Goal: Check status: Check status

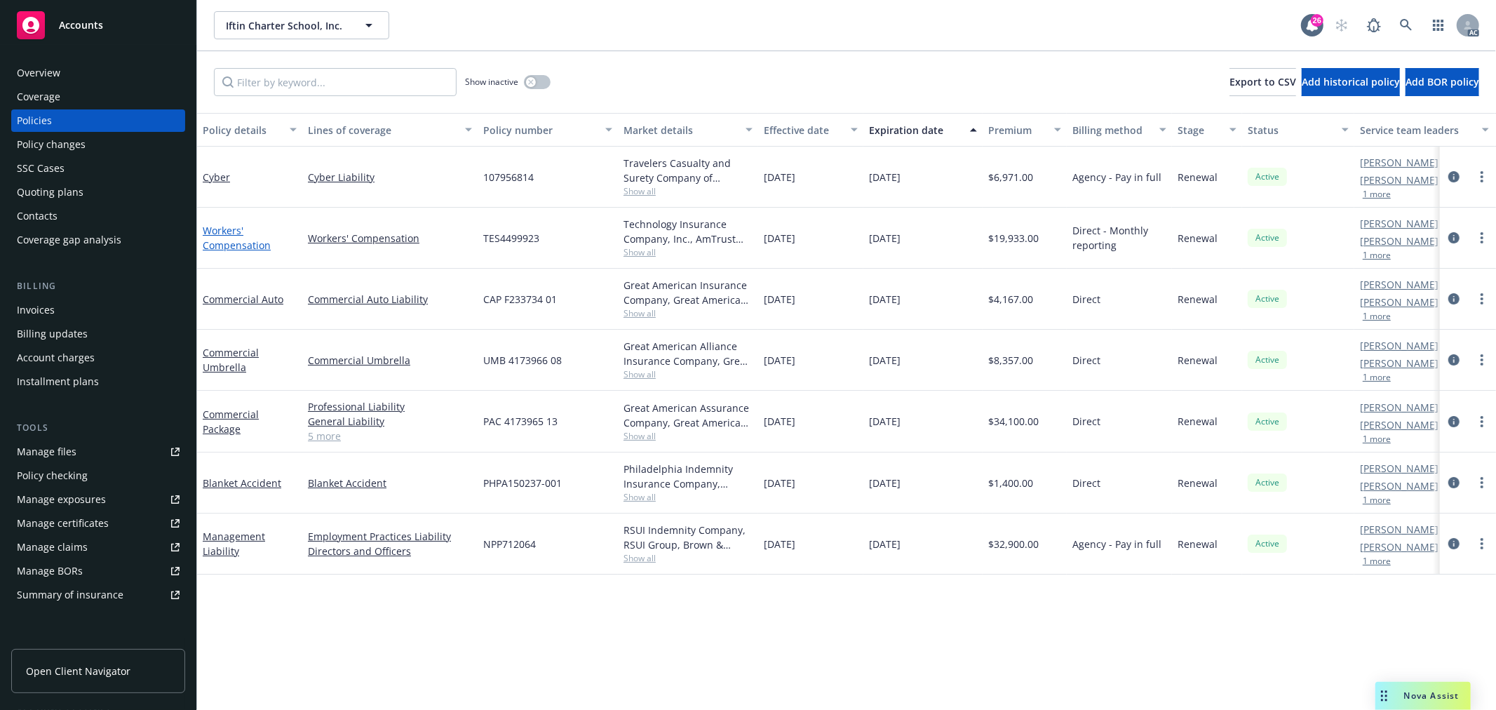
click at [248, 247] on link "Workers' Compensation" at bounding box center [237, 238] width 68 height 28
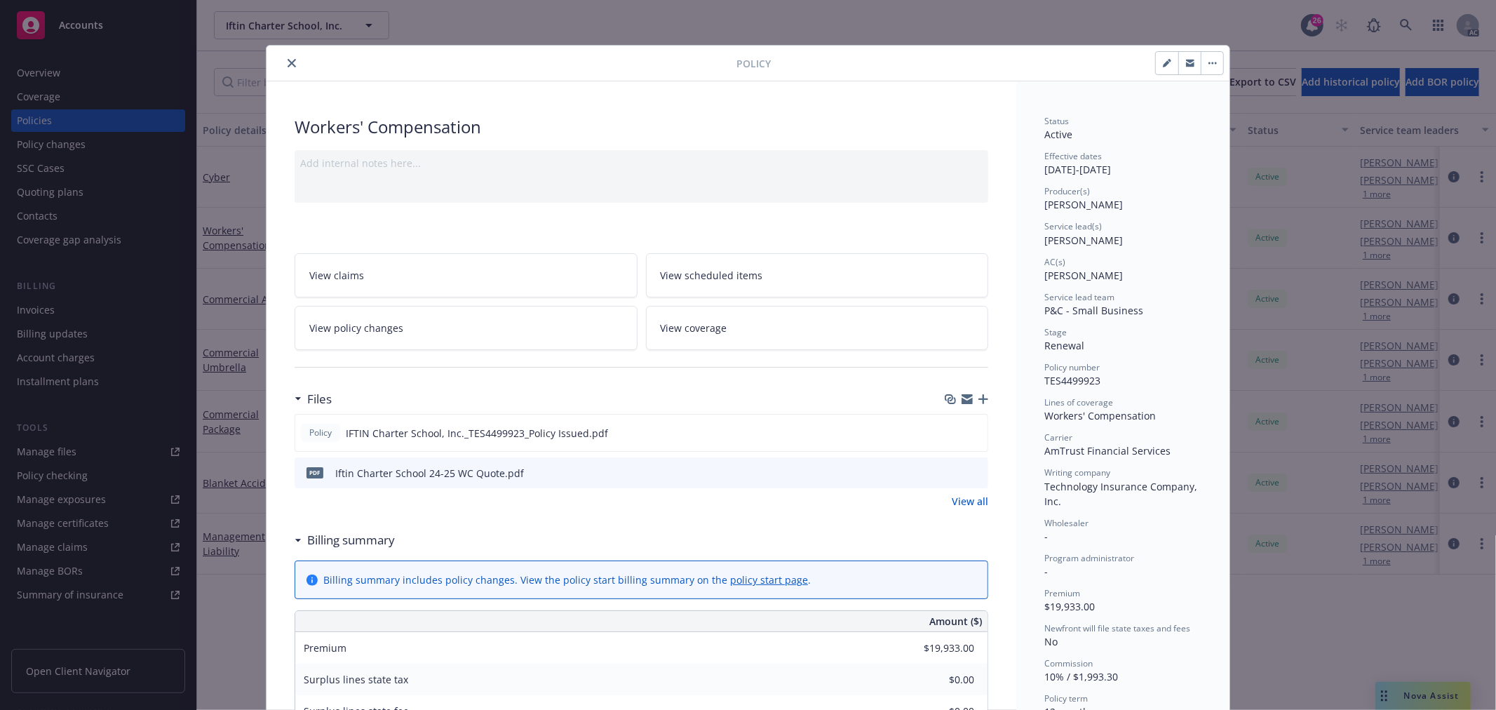
scroll to position [311, 0]
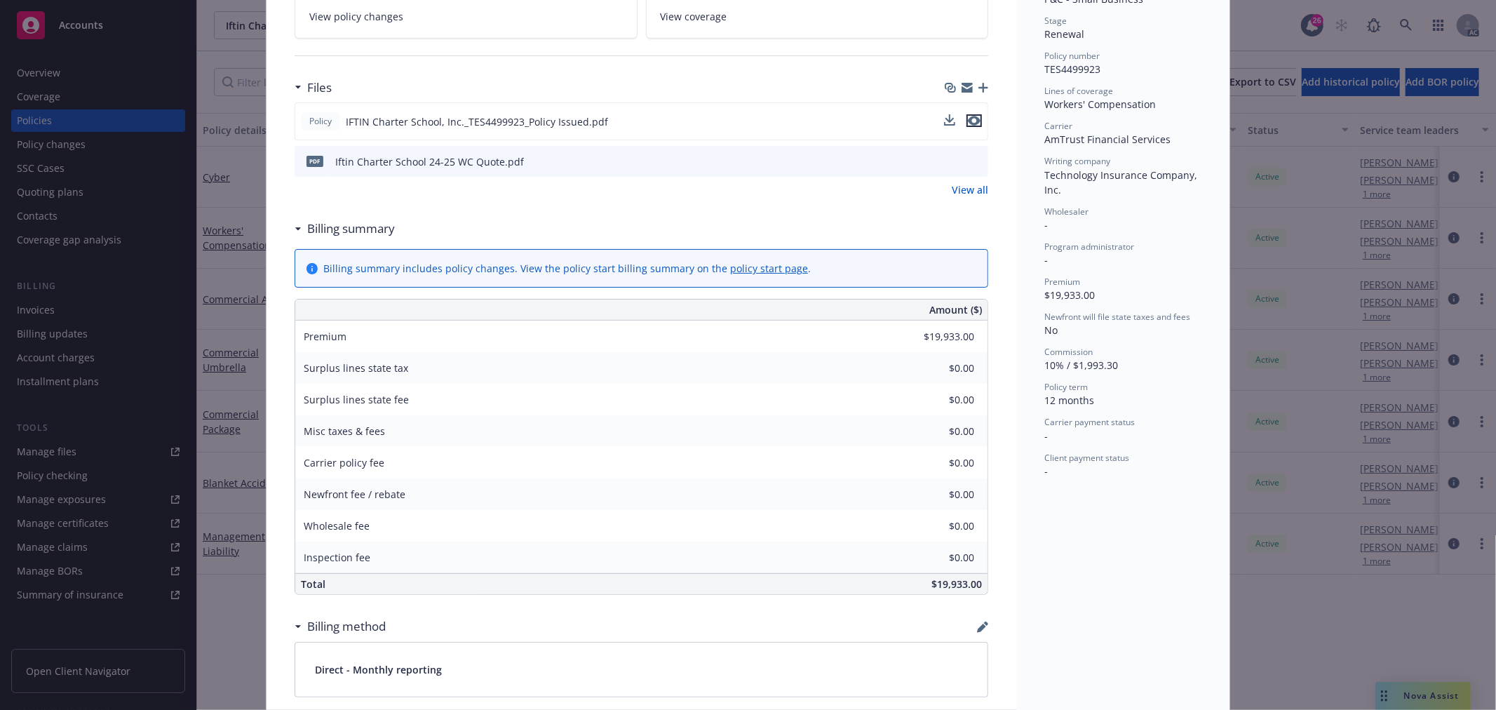
click at [968, 121] on icon "preview file" at bounding box center [974, 121] width 13 height 10
drag, startPoint x: 926, startPoint y: 582, endPoint x: 976, endPoint y: 590, distance: 50.4
click at [976, 590] on div "$19,933.00" at bounding box center [747, 584] width 482 height 20
copy span "$19,933.00"
click at [949, 577] on span "$19,933.00" at bounding box center [956, 583] width 50 height 13
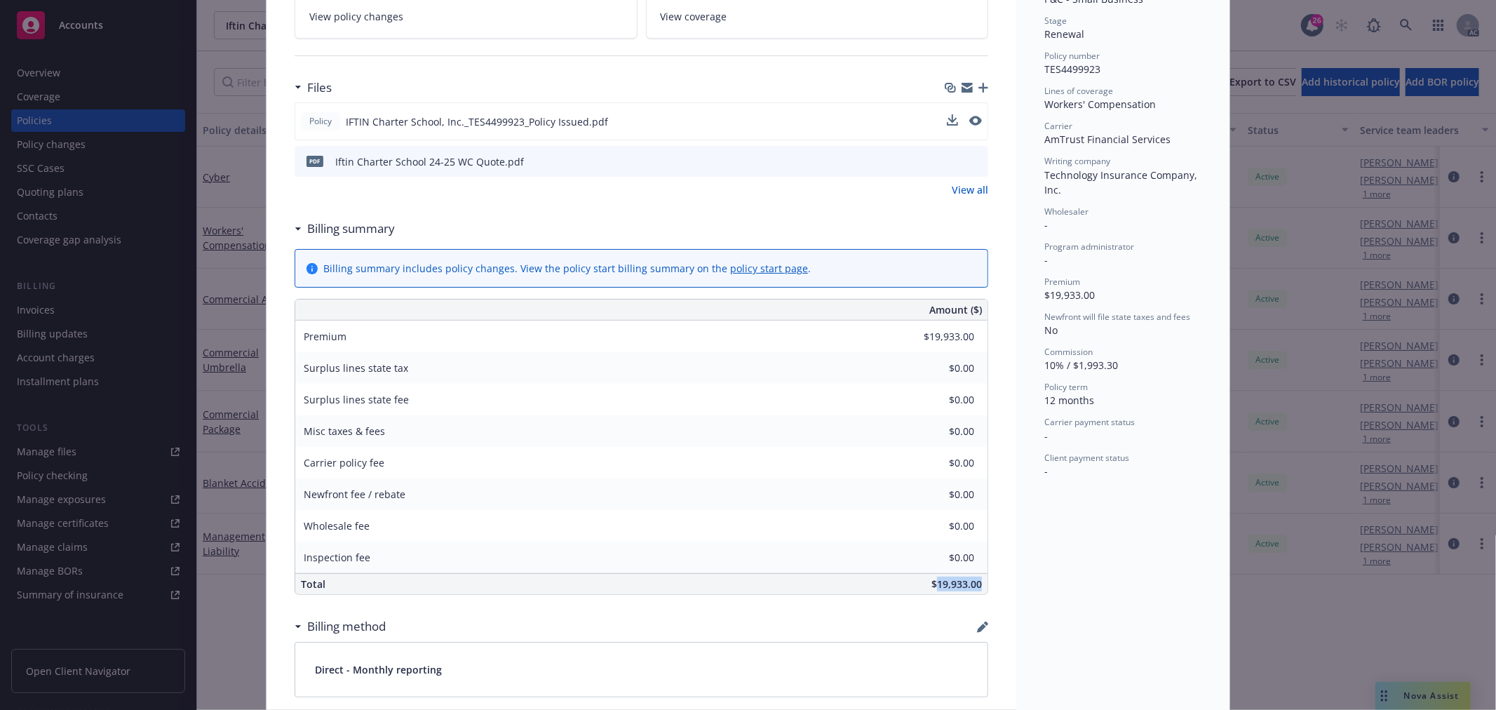
click at [949, 577] on span "$19,933.00" at bounding box center [956, 583] width 50 height 13
click at [973, 584] on span "$19,933.00" at bounding box center [956, 583] width 50 height 13
drag, startPoint x: 973, startPoint y: 584, endPoint x: 922, endPoint y: 583, distance: 51.2
click at [922, 583] on div "$19,933.00" at bounding box center [747, 584] width 482 height 20
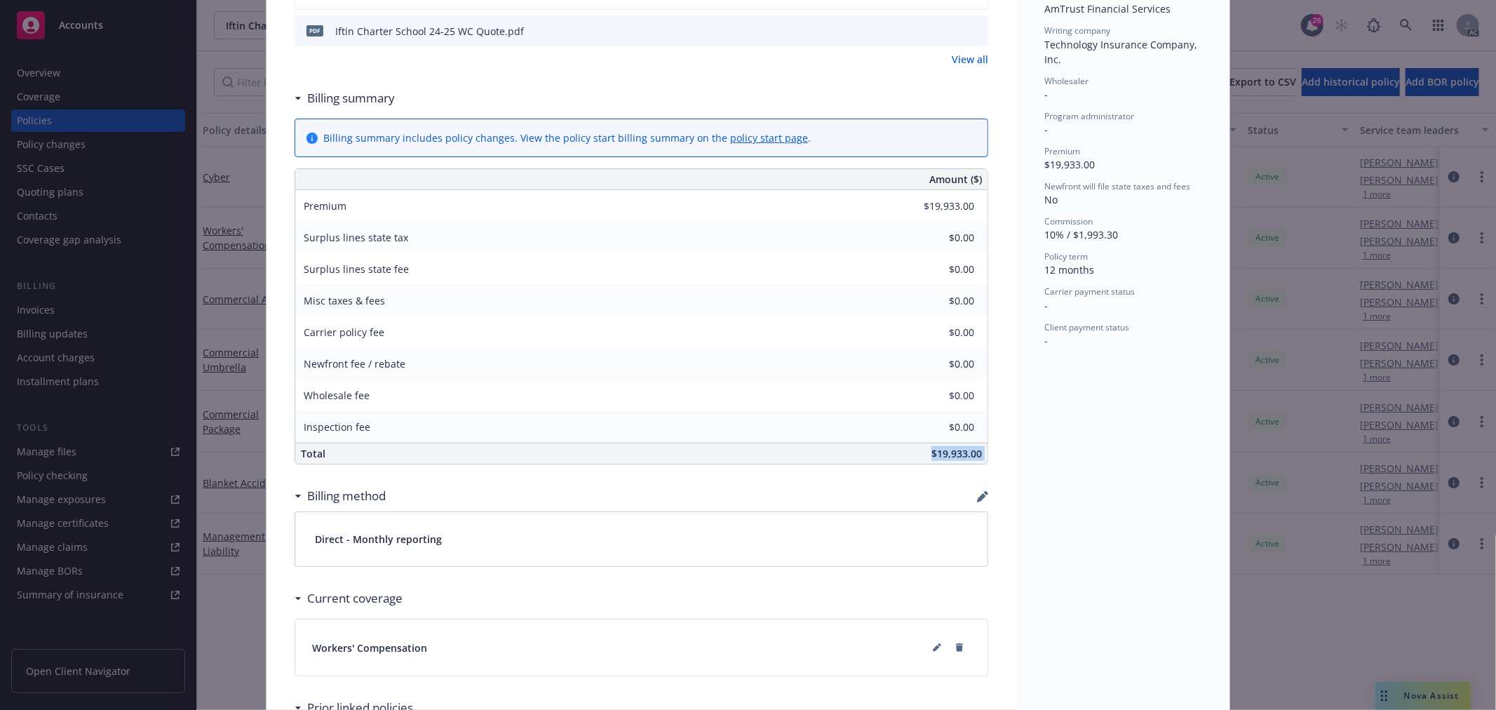
scroll to position [545, 0]
